Goal: Information Seeking & Learning: Check status

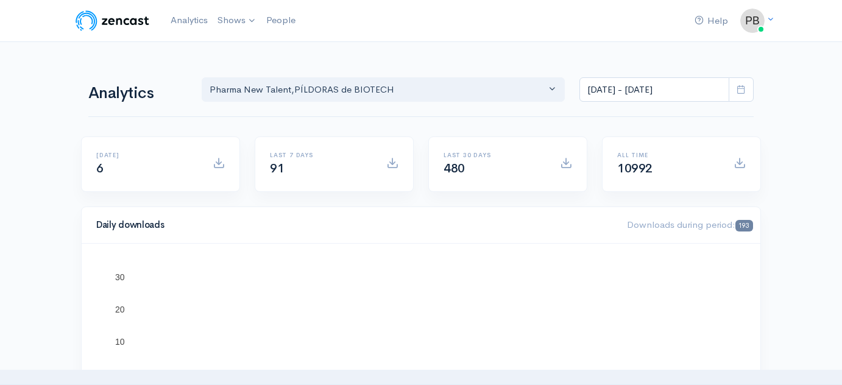
scroll to position [42, 0]
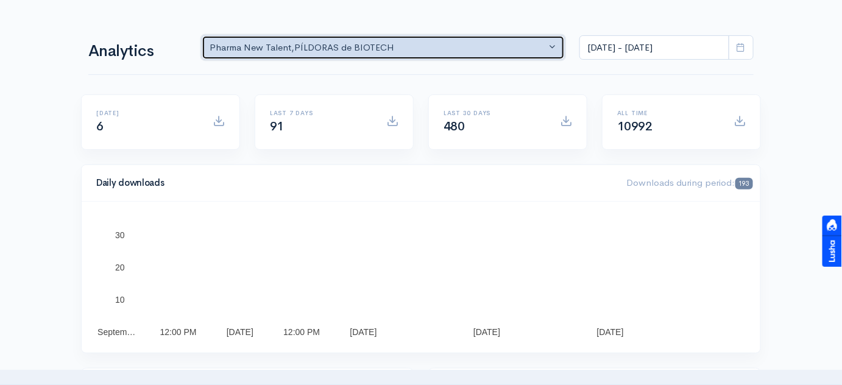
click at [521, 60] on button "Pharma New Talent , PÍLDORAS de BIOTECH" at bounding box center [383, 47] width 363 height 25
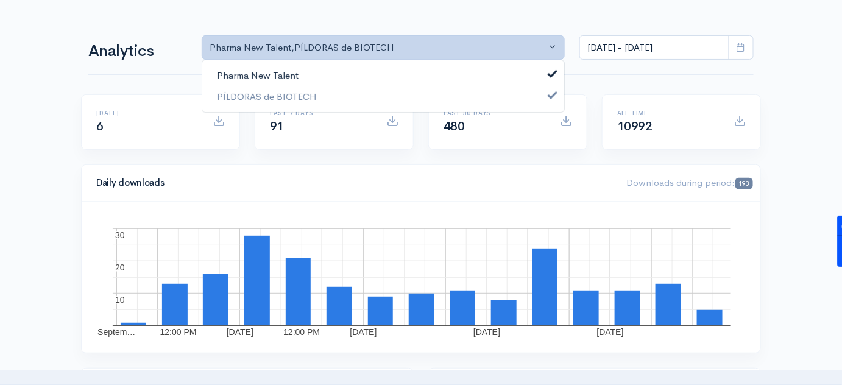
scroll to position [0, 0]
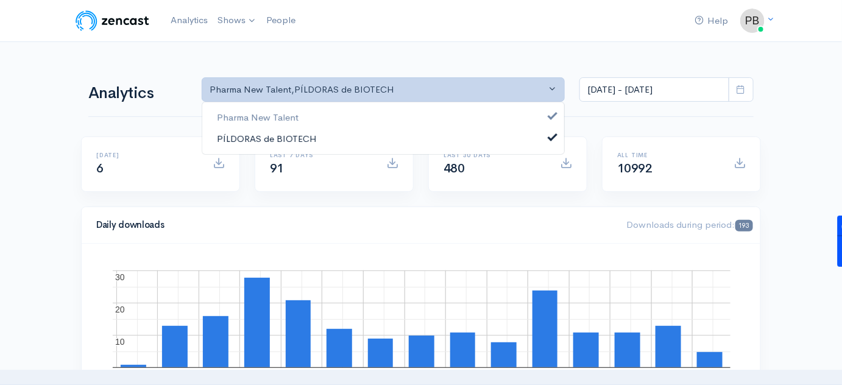
click at [478, 141] on link "PÍLDORAS de BIOTECH" at bounding box center [383, 138] width 362 height 21
click at [541, 111] on link "Pharma New Talent" at bounding box center [383, 117] width 362 height 21
click at [535, 136] on link "PÍLDORAS de BIOTECH" at bounding box center [383, 138] width 362 height 21
select select "14672"
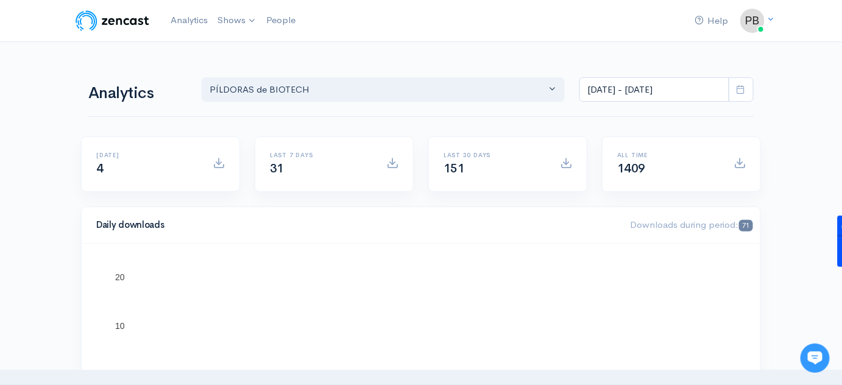
scroll to position [80, 0]
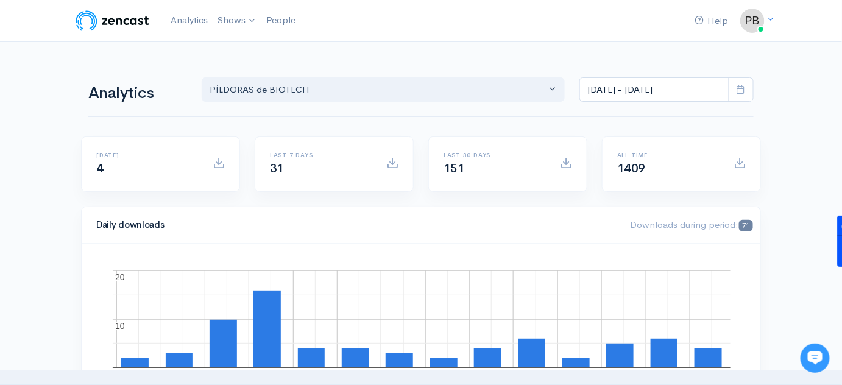
click at [741, 90] on icon at bounding box center [740, 89] width 9 height 9
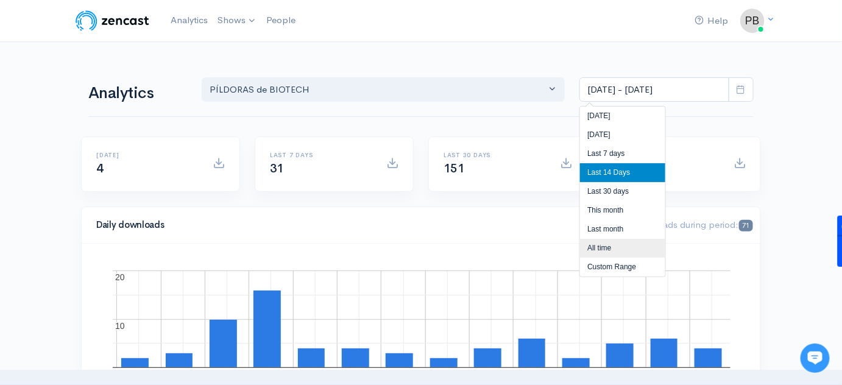
click at [617, 243] on li "All time" at bounding box center [622, 248] width 85 height 19
type input "[DATE] - [DATE]"
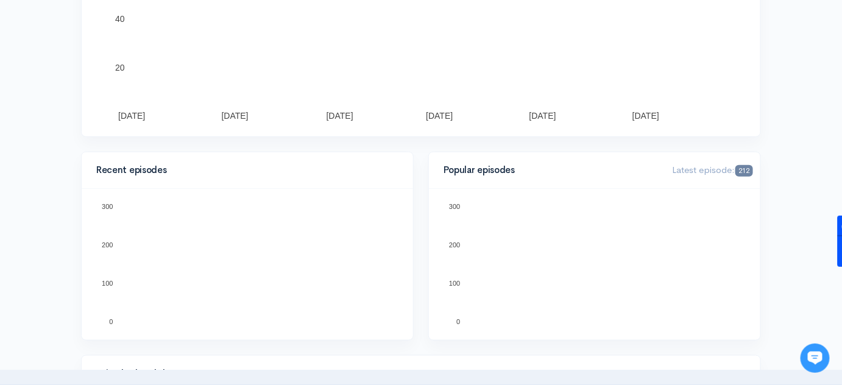
scroll to position [221, 0]
